Goal: Task Accomplishment & Management: Use online tool/utility

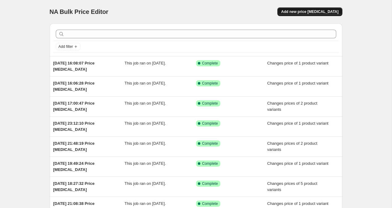
click at [319, 11] on span "Add new price [MEDICAL_DATA]" at bounding box center [309, 11] width 57 height 5
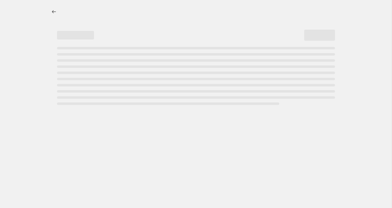
select select "percentage"
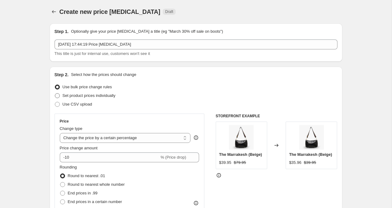
click at [57, 98] on span at bounding box center [57, 95] width 5 height 5
click at [55, 93] on input "Set product prices individually" at bounding box center [55, 93] width 0 height 0
radio input "true"
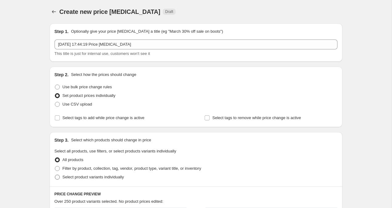
click at [57, 177] on span at bounding box center [57, 177] width 5 height 5
click at [55, 175] on input "Select product variants individually" at bounding box center [55, 175] width 0 height 0
radio input "true"
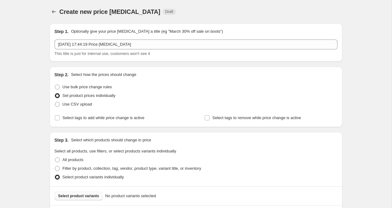
click at [65, 194] on span "Select product variants" at bounding box center [78, 195] width 41 height 5
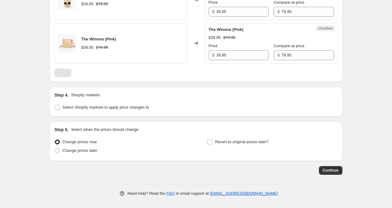
scroll to position [685, 0]
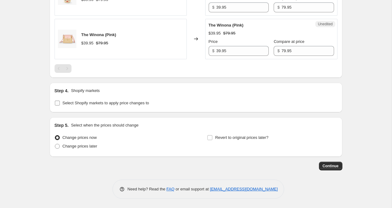
click at [60, 101] on input "Select Shopify markets to apply price changes to" at bounding box center [57, 103] width 5 height 5
checkbox input "true"
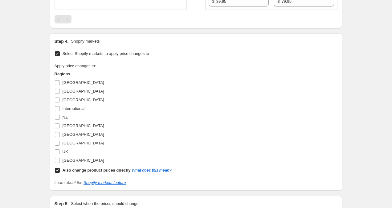
scroll to position [744, 0]
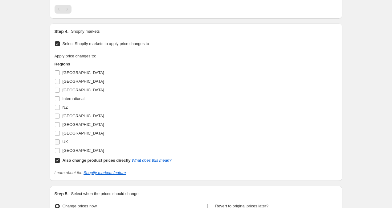
click at [56, 142] on input "UK" at bounding box center [57, 141] width 5 height 5
checkbox input "true"
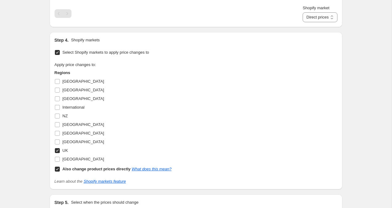
click at [56, 170] on input "Also change product prices directly What does this mean?" at bounding box center [57, 169] width 5 height 5
checkbox input "false"
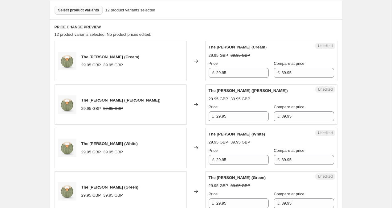
scroll to position [217, 0]
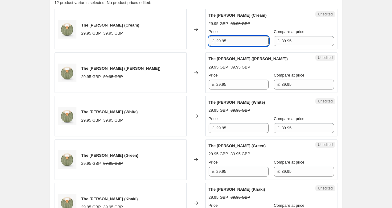
click at [221, 41] on input "29.95" at bounding box center [242, 41] width 52 height 10
type input "24.95"
click at [220, 83] on input "29.95" at bounding box center [242, 85] width 52 height 10
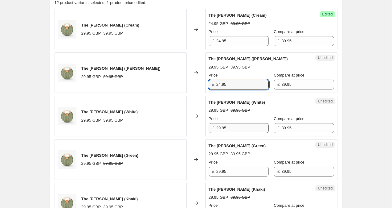
type input "24.95"
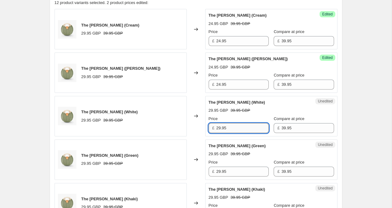
click at [221, 130] on input "29.95" at bounding box center [242, 128] width 52 height 10
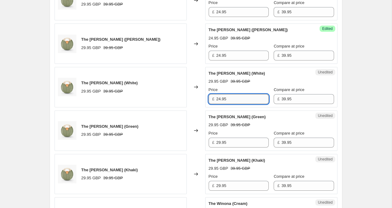
scroll to position [247, 0]
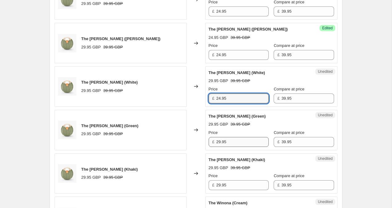
type input "24.95"
click at [221, 142] on input "29.95" at bounding box center [242, 142] width 52 height 10
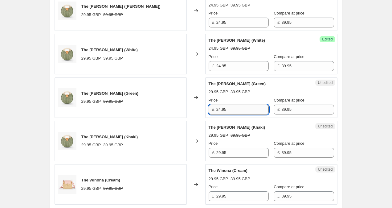
scroll to position [280, 0]
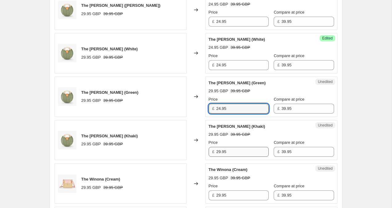
type input "24.95"
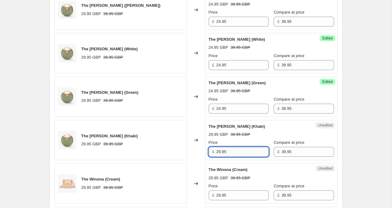
click at [221, 151] on input "29.95" at bounding box center [242, 152] width 52 height 10
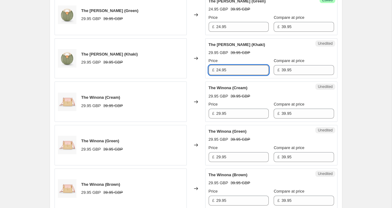
scroll to position [365, 0]
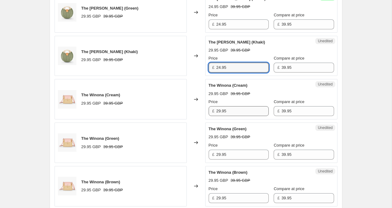
type input "24.95"
click at [220, 111] on input "29.95" at bounding box center [242, 111] width 52 height 10
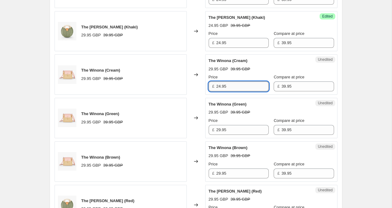
scroll to position [390, 0]
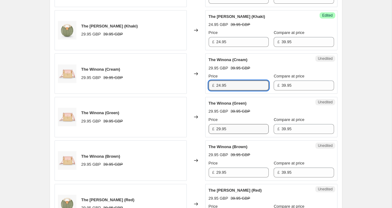
type input "24.95"
click at [221, 127] on input "29.95" at bounding box center [242, 129] width 52 height 10
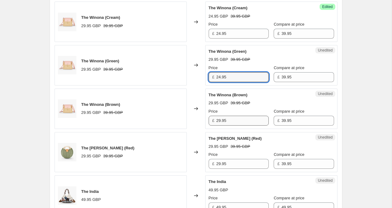
scroll to position [442, 0]
type input "24.95"
click at [221, 121] on input "29.95" at bounding box center [242, 120] width 52 height 10
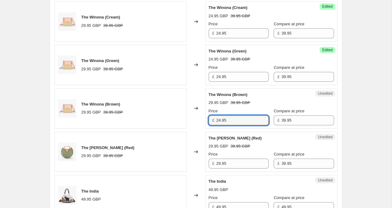
type input "24.95"
click at [353, 77] on div "Create new price [MEDICAL_DATA]. This page is ready Create new price [MEDICAL_D…" at bounding box center [196, 68] width 392 height 1021
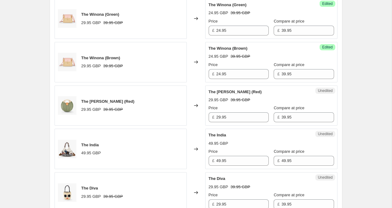
scroll to position [551, 0]
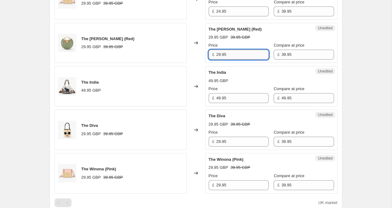
click at [221, 53] on input "29.95" at bounding box center [242, 55] width 52 height 10
type input "24.95"
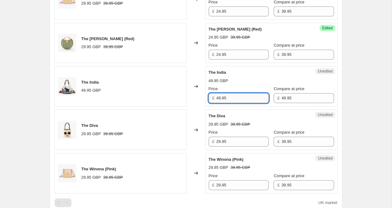
click at [219, 100] on input "49.95" at bounding box center [242, 98] width 52 height 10
type input "29.95"
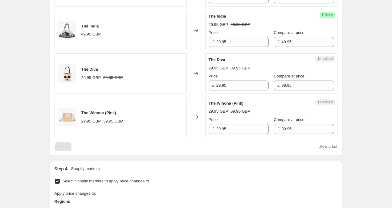
scroll to position [620, 0]
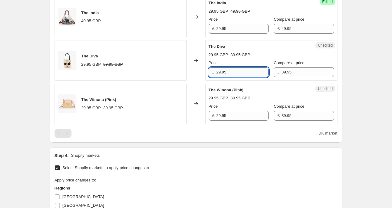
click at [221, 72] on input "29.95" at bounding box center [242, 72] width 52 height 10
type input "24.95"
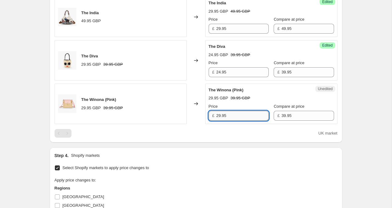
click at [221, 117] on input "29.95" at bounding box center [242, 116] width 52 height 10
type input "24.95"
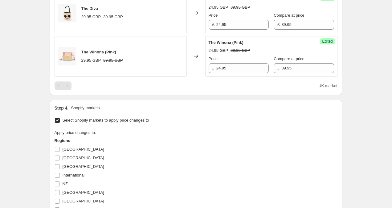
scroll to position [813, 0]
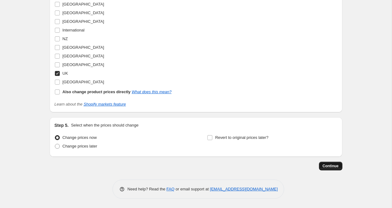
click at [336, 169] on button "Continue" at bounding box center [330, 166] width 23 height 9
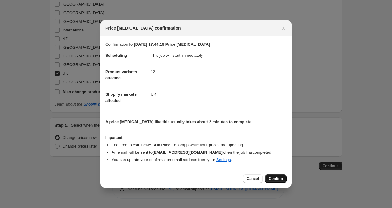
click at [276, 177] on span "Confirm" at bounding box center [276, 178] width 14 height 5
